Goal: Task Accomplishment & Management: Manage account settings

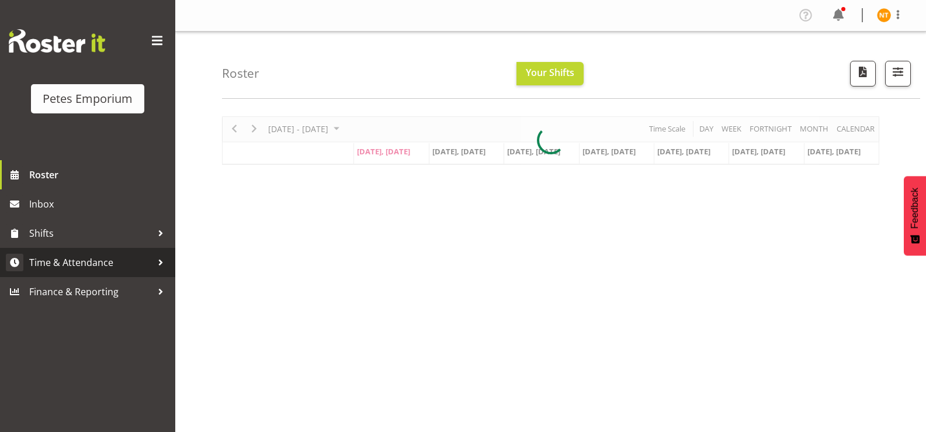
click at [57, 256] on span "Time & Attendance" at bounding box center [90, 263] width 123 height 18
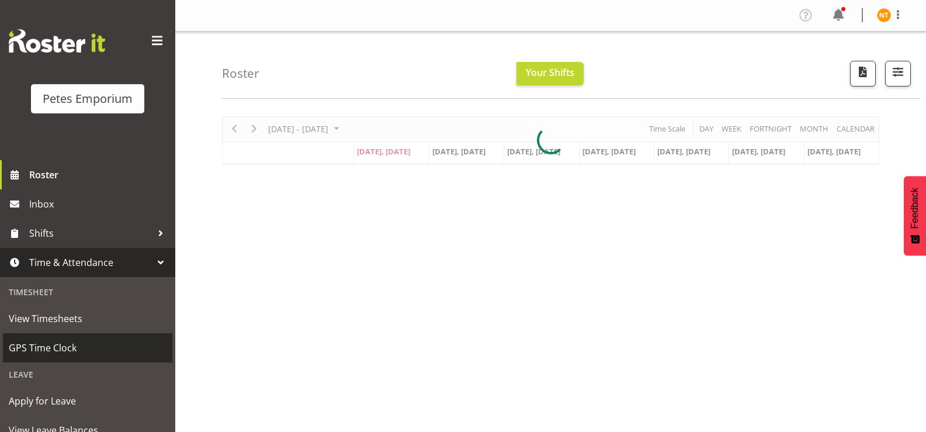
click at [42, 349] on span "GPS Time Clock" at bounding box center [88, 348] width 158 height 18
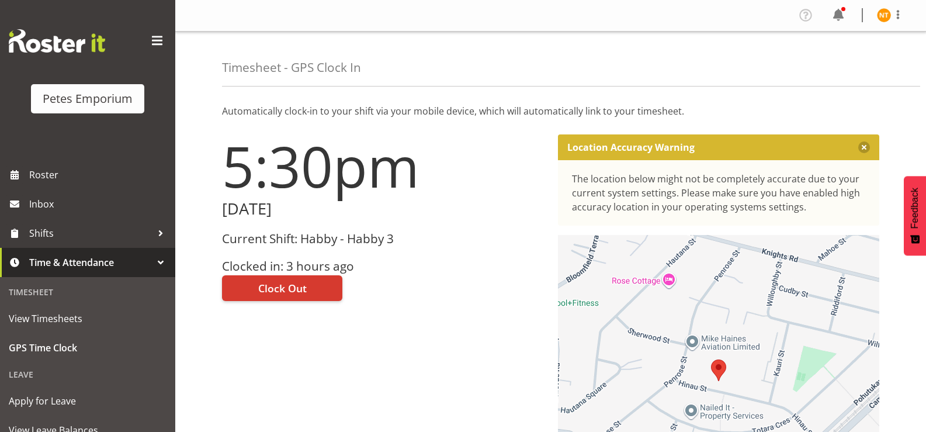
click at [275, 252] on div "Current Shift: Habby - Habby 3 Clocked in: 3 hours ago" at bounding box center [383, 252] width 322 height 41
click at [283, 285] on span "Clock Out" at bounding box center [282, 287] width 48 height 15
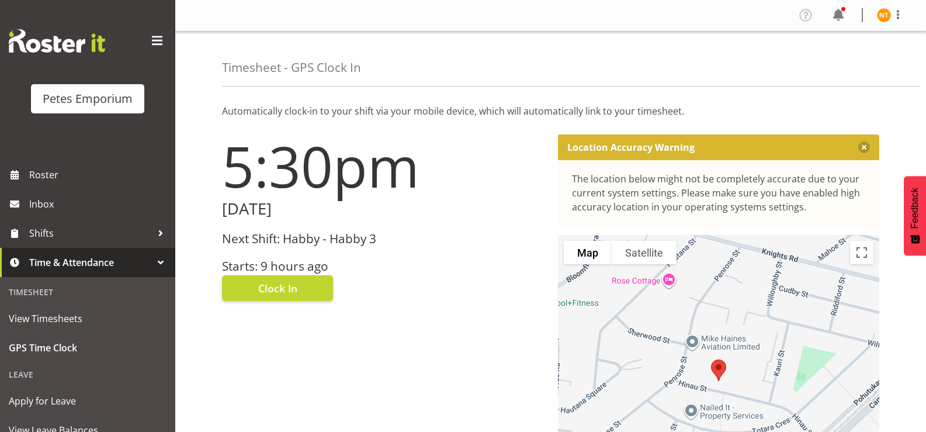
click at [883, 15] on img at bounding box center [884, 15] width 14 height 14
click at [839, 66] on link "Log Out" at bounding box center [849, 61] width 112 height 21
